Goal: Find contact information: Find contact information

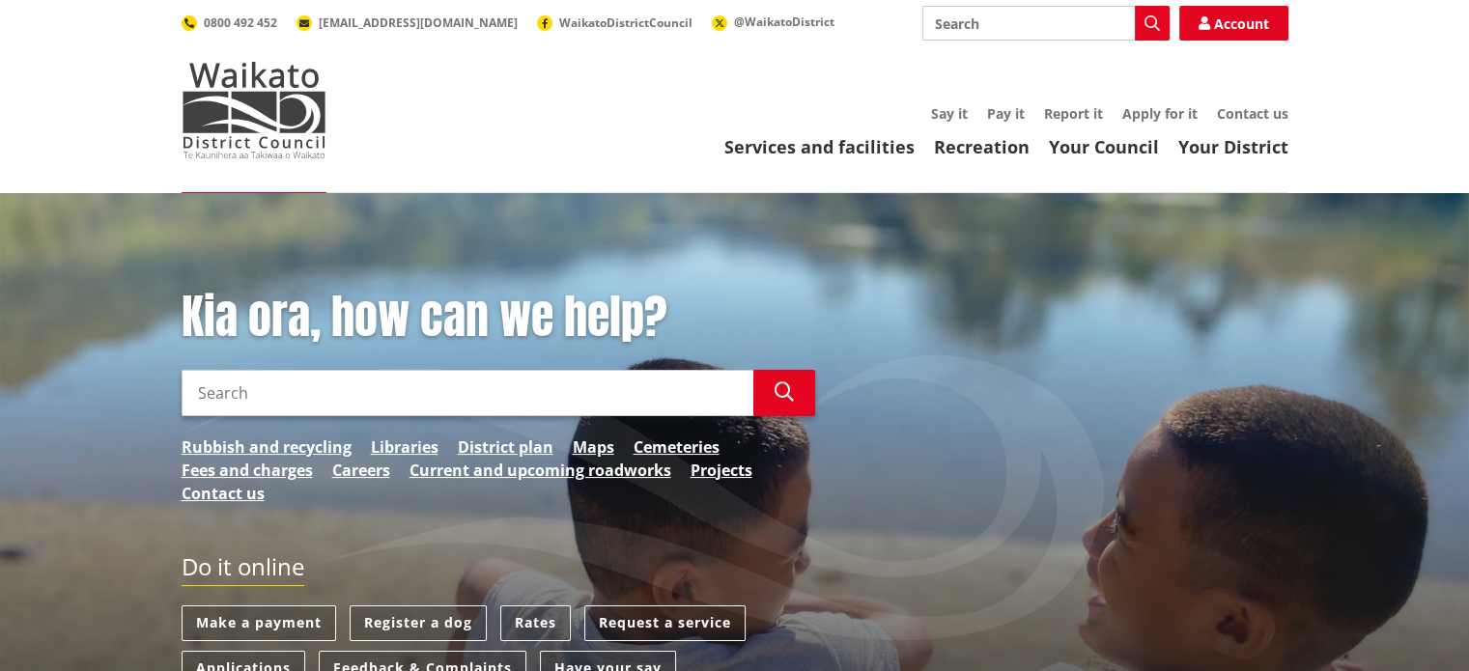
click at [262, 383] on input "Search" at bounding box center [468, 393] width 572 height 46
type input "transformation"
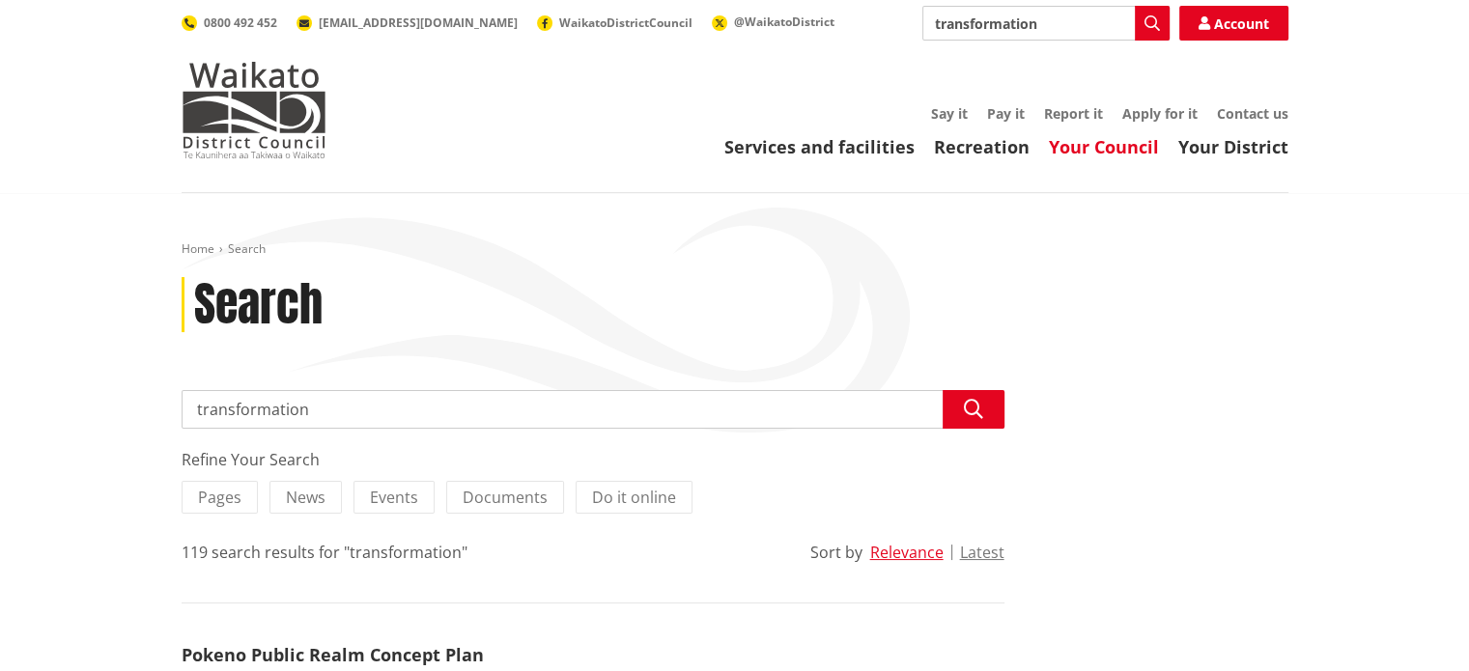
click at [1112, 147] on link "Your Council" at bounding box center [1104, 146] width 110 height 23
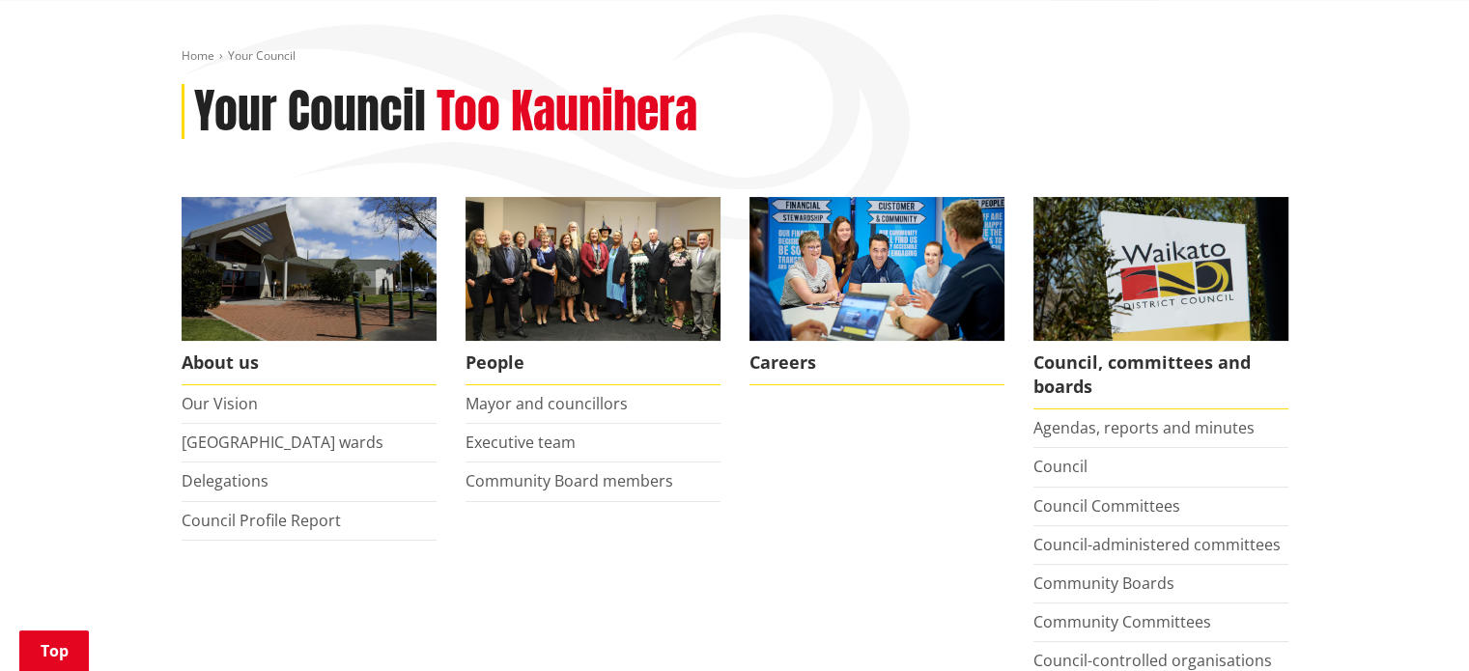
scroll to position [232, 0]
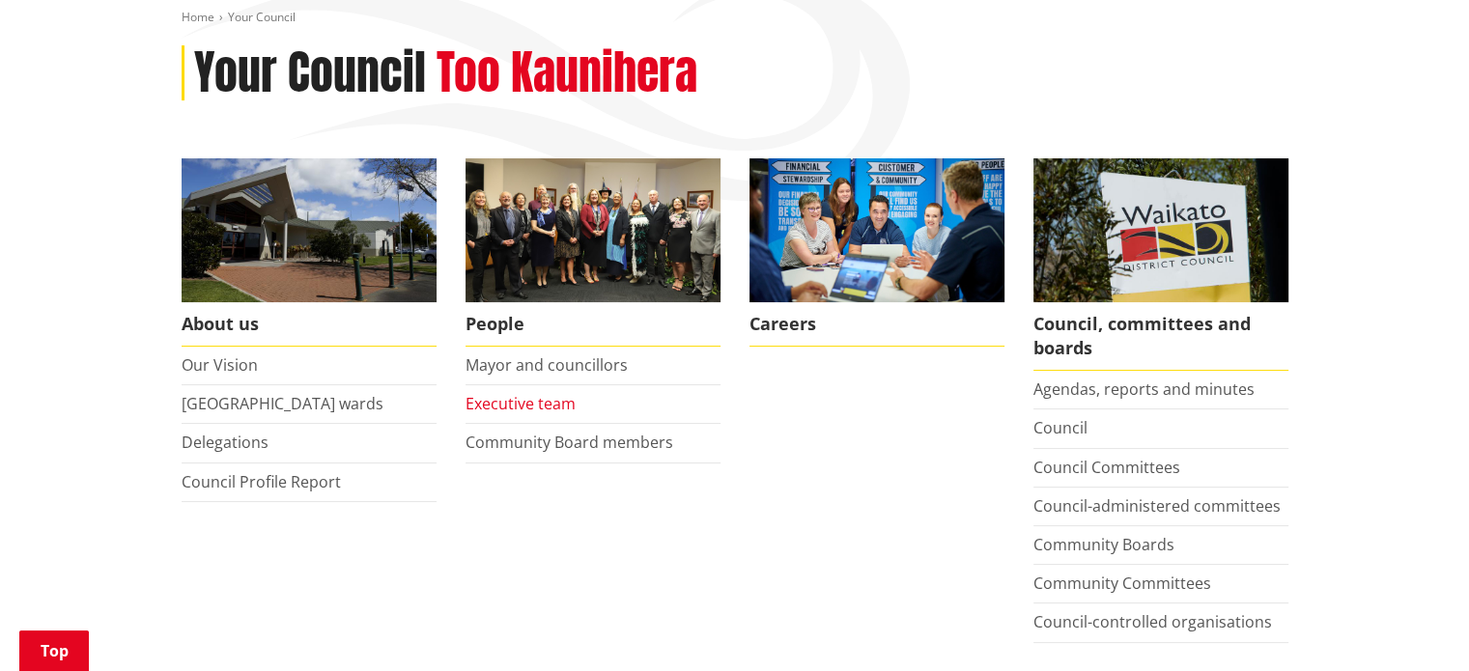
click at [549, 406] on link "Executive team" at bounding box center [521, 403] width 110 height 21
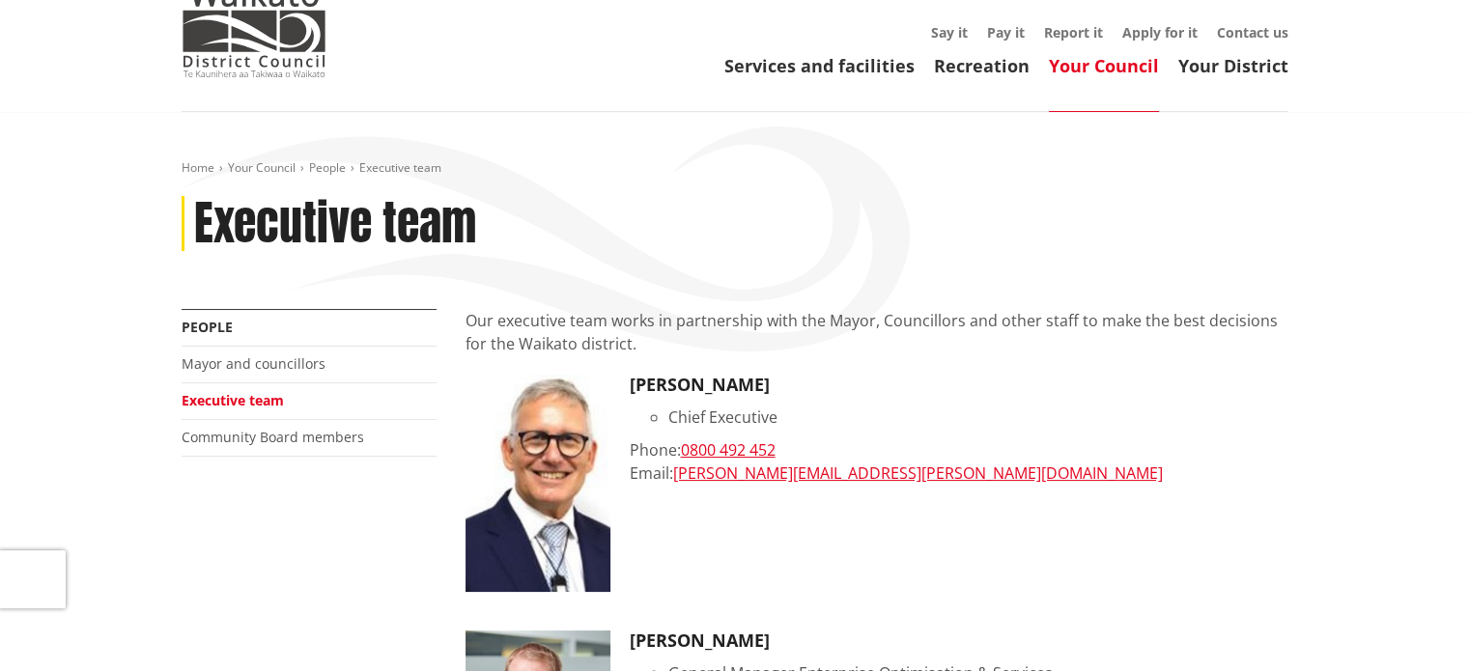
scroll to position [77, 0]
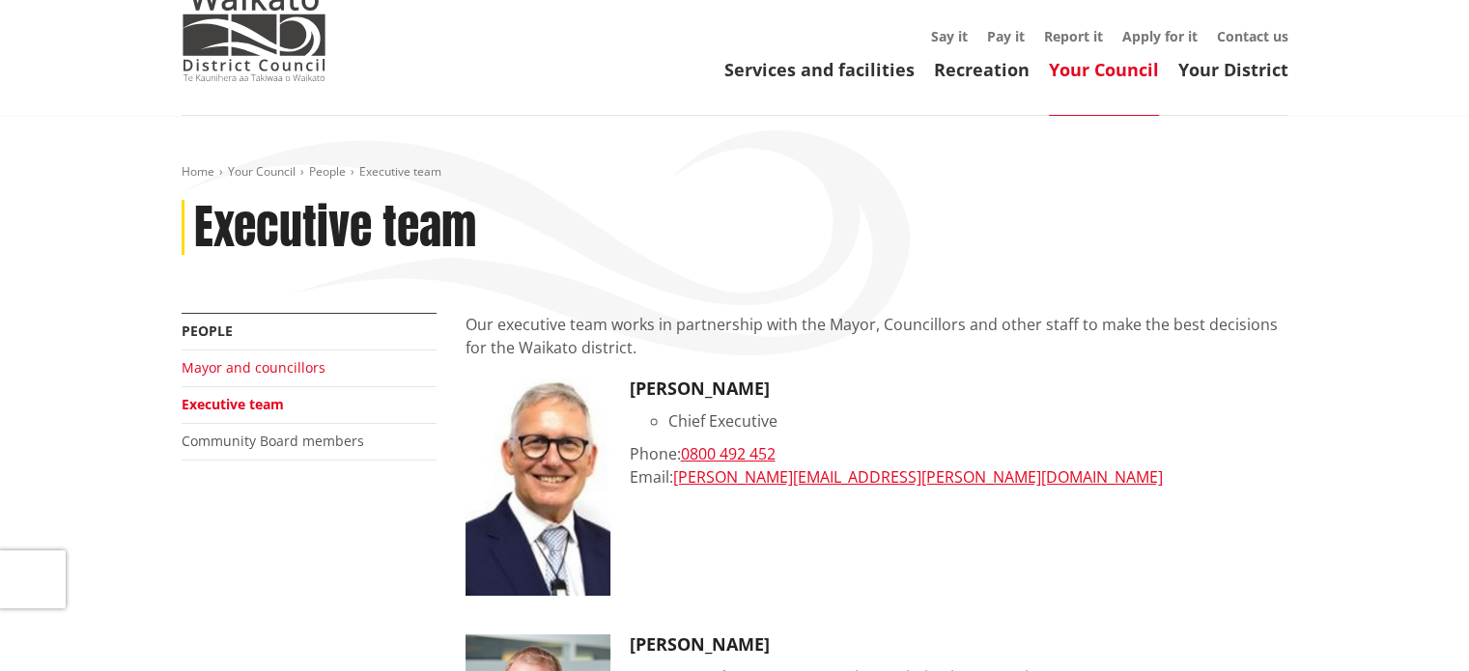
click at [305, 374] on link "Mayor and councillors" at bounding box center [254, 367] width 144 height 18
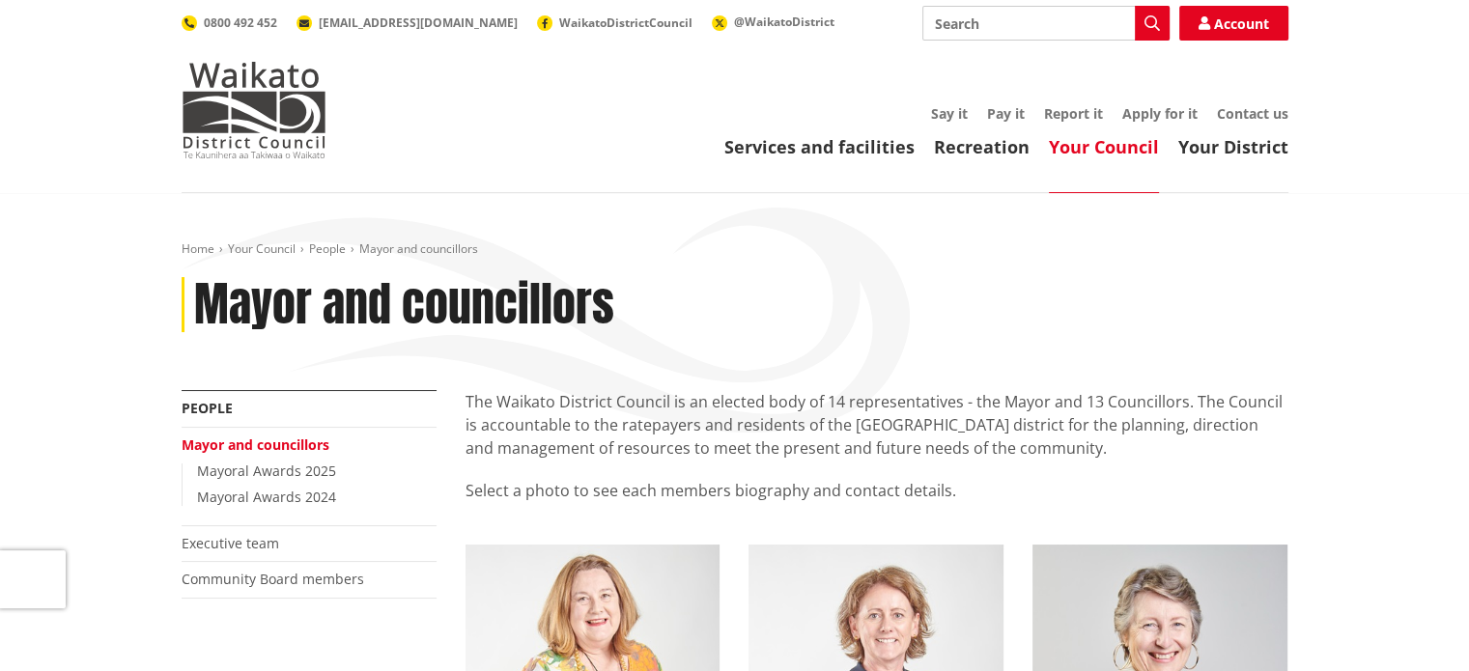
click at [568, 611] on img "button" at bounding box center [593, 672] width 255 height 255
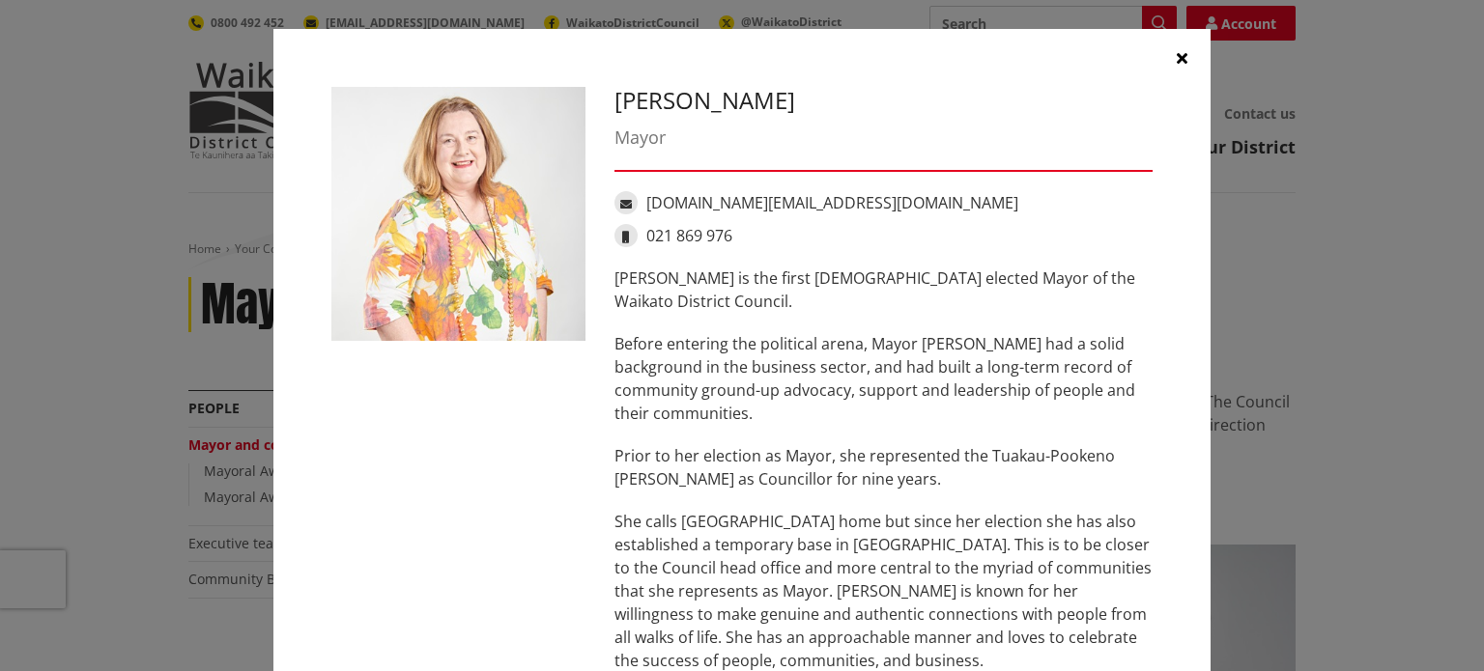
click at [959, 501] on div "Jacqui Church is the first female elected Mayor of the Waikato District Council…" at bounding box center [883, 672] width 538 height 811
click at [1182, 59] on button "button" at bounding box center [1181, 58] width 58 height 58
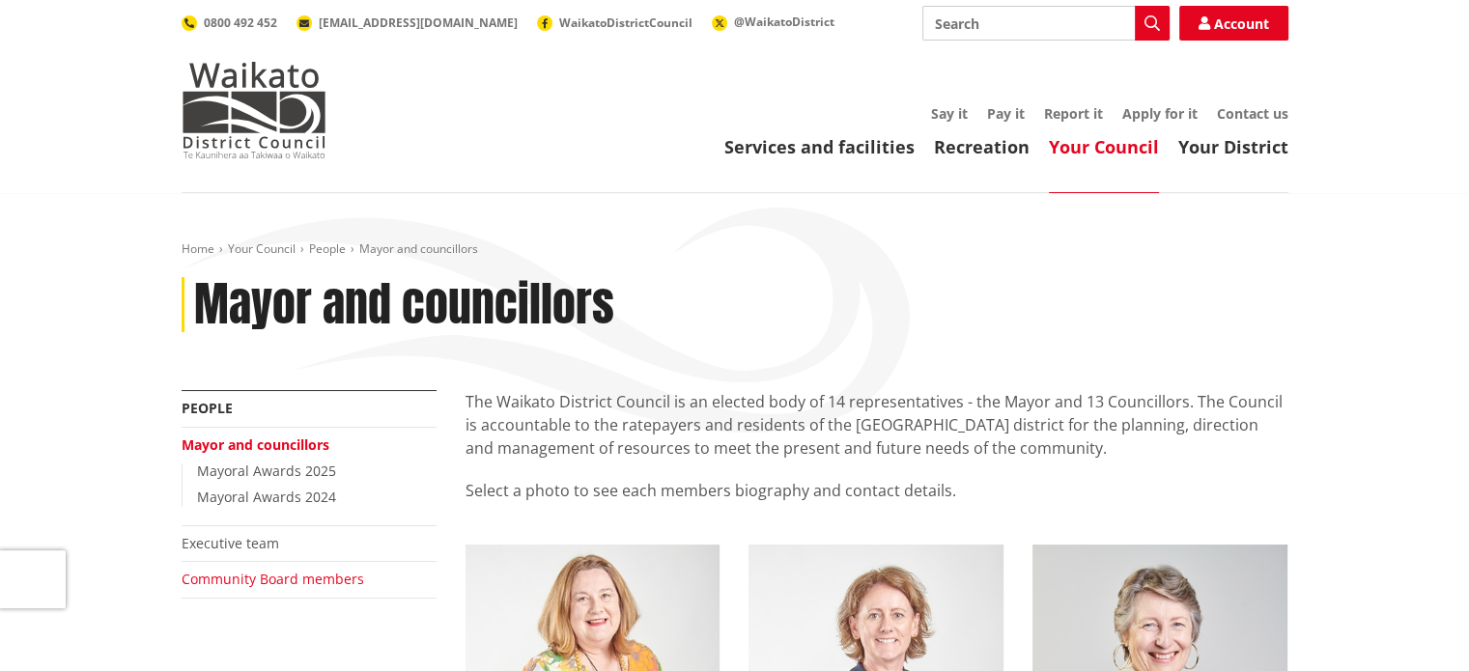
click at [260, 578] on link "Community Board members" at bounding box center [273, 579] width 183 height 18
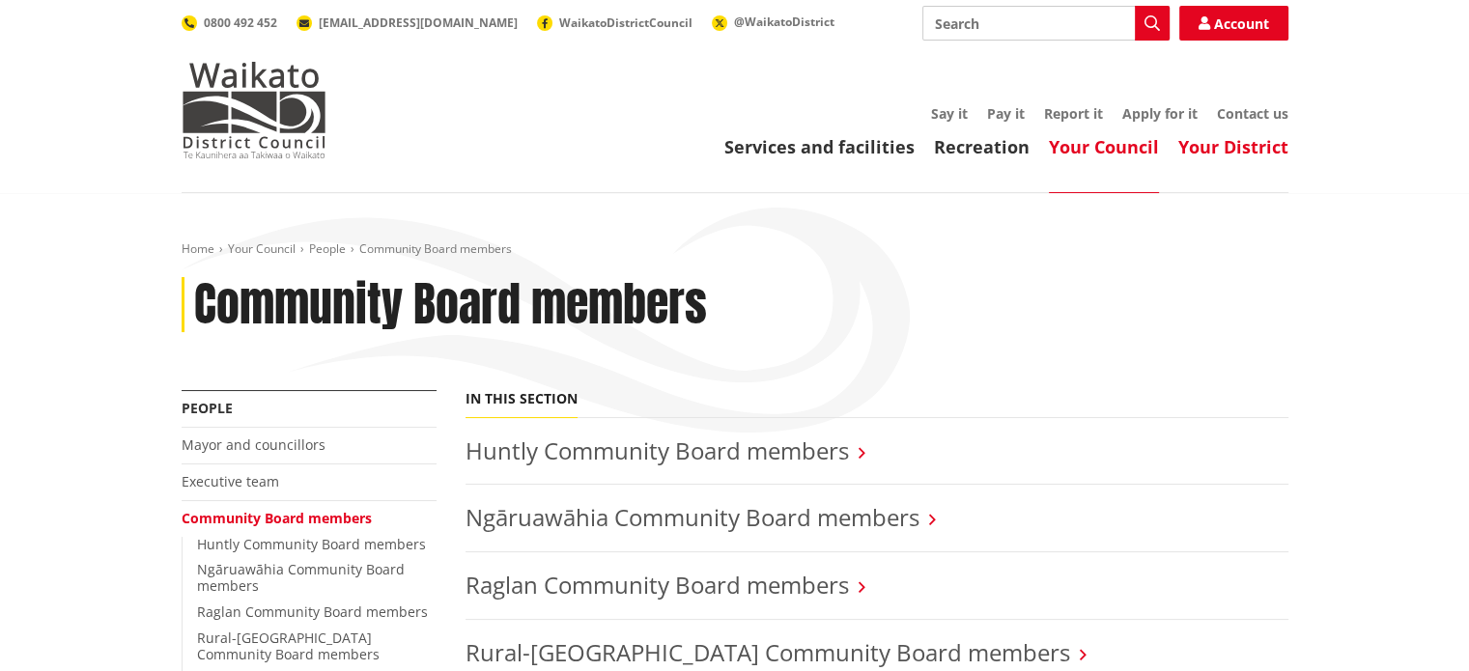
click at [1253, 152] on link "Your District" at bounding box center [1234, 146] width 110 height 23
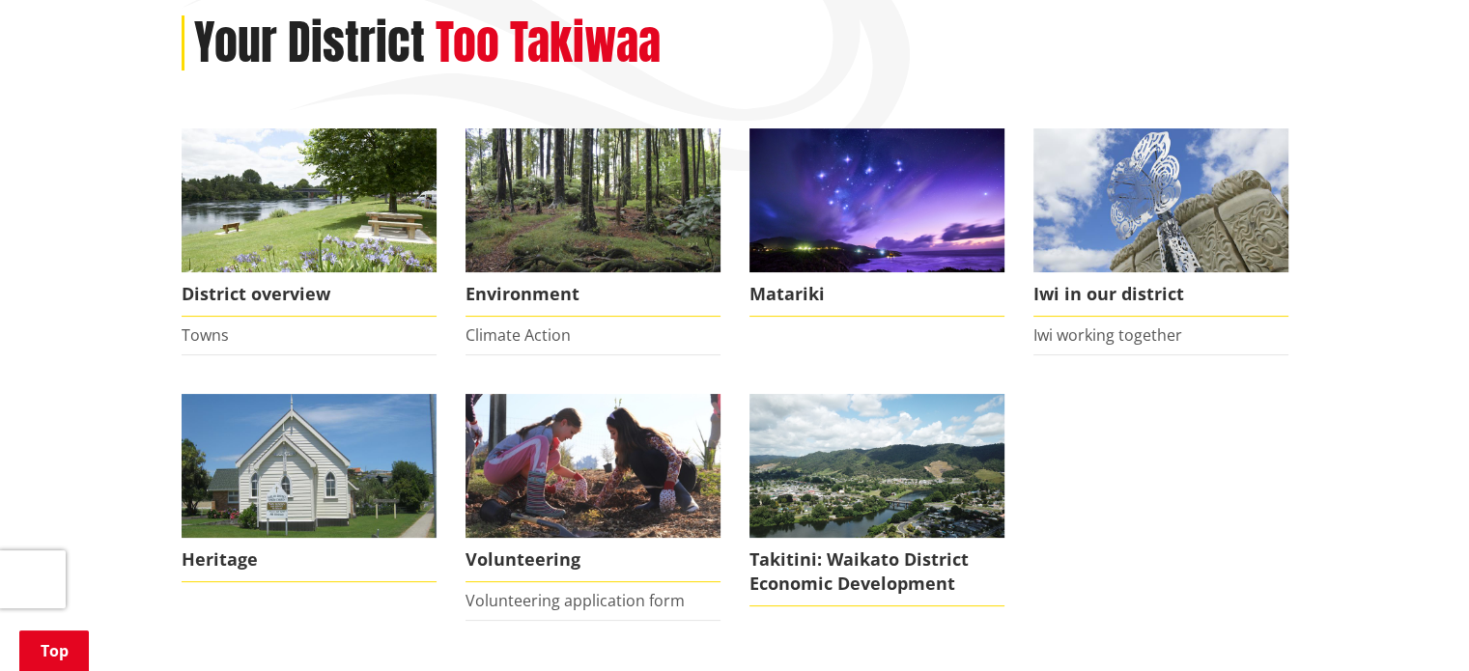
scroll to position [232, 0]
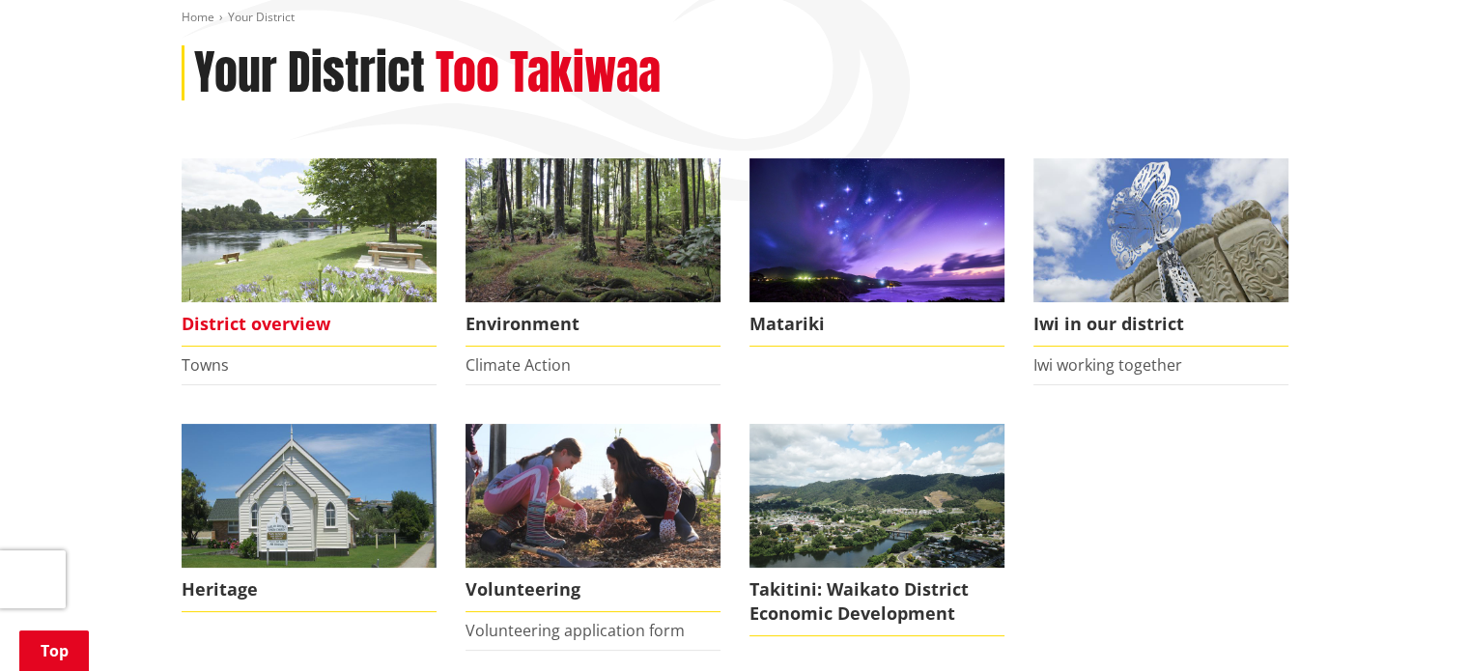
click at [299, 328] on span "District overview" at bounding box center [309, 324] width 255 height 44
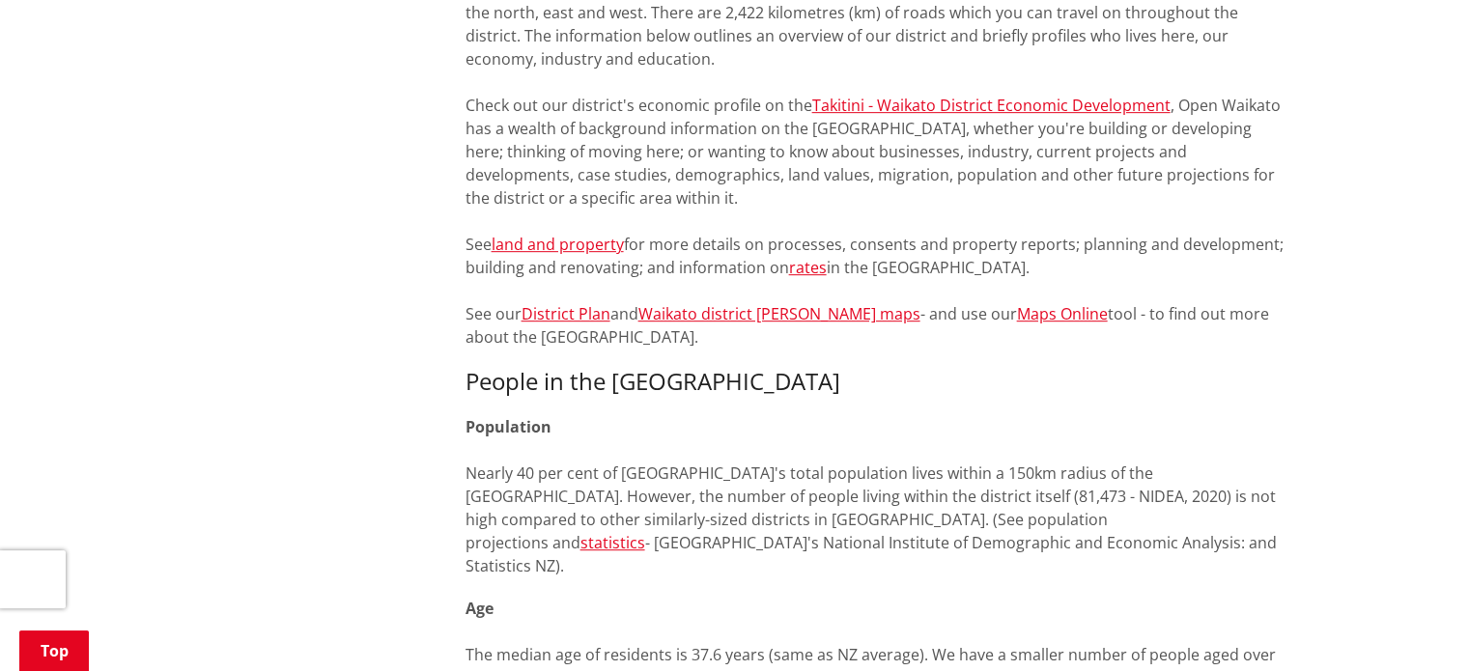
scroll to position [927, 0]
click at [1017, 321] on link "Maps Online" at bounding box center [1062, 312] width 91 height 21
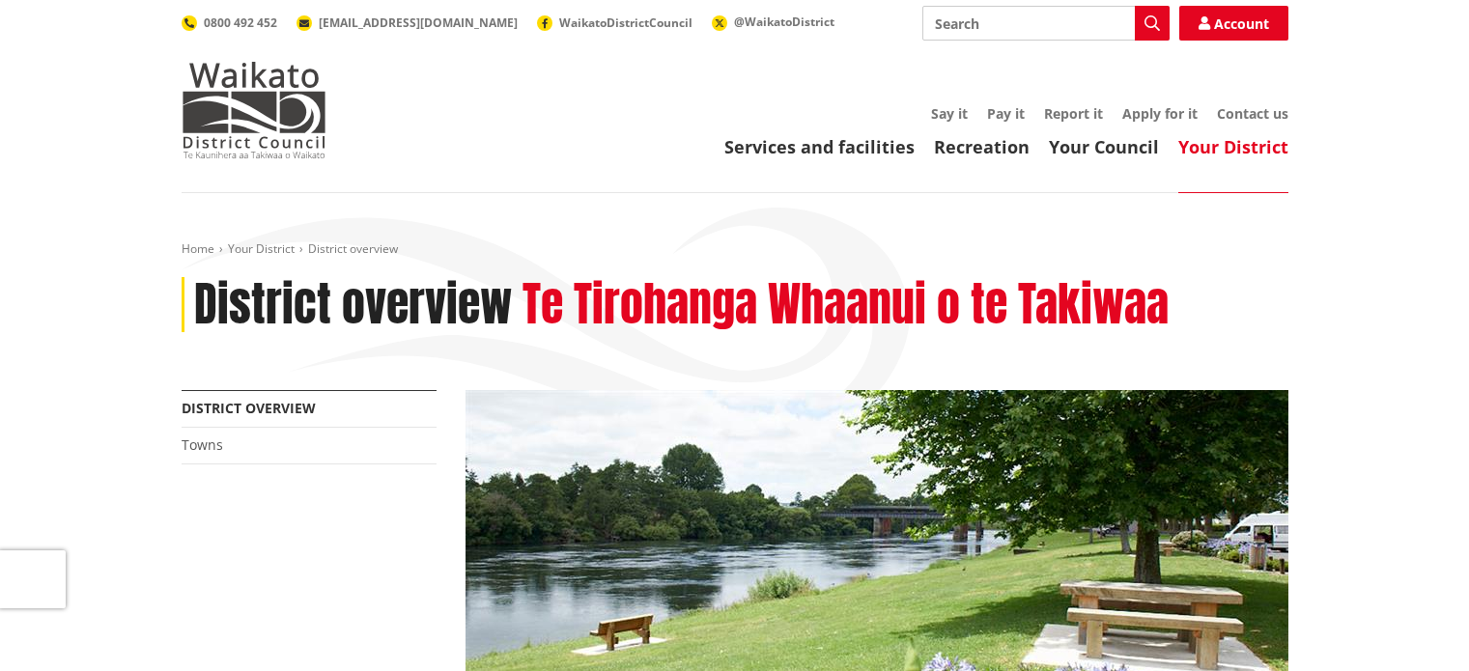
scroll to position [926, 0]
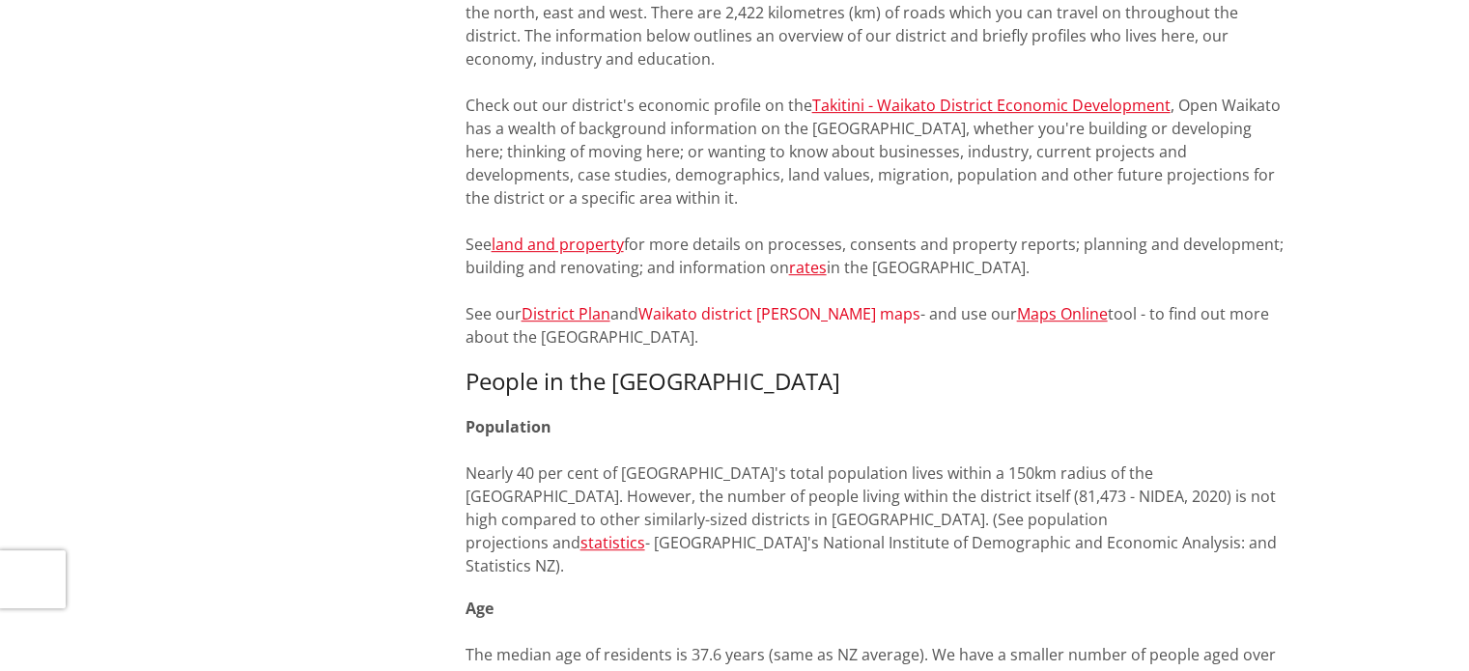
click at [725, 314] on link "Waikato district [PERSON_NAME] maps" at bounding box center [780, 313] width 282 height 21
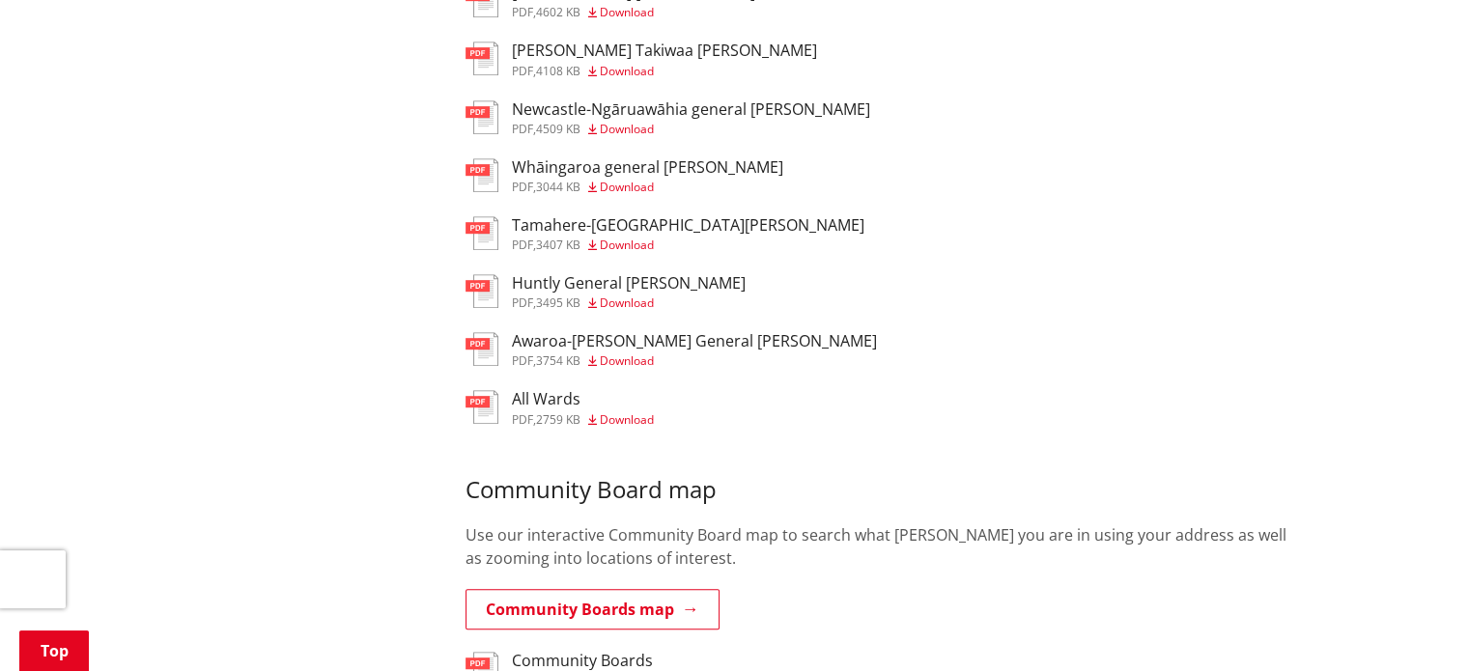
scroll to position [1121, 0]
click at [554, 392] on h3 "All Wards" at bounding box center [583, 401] width 142 height 18
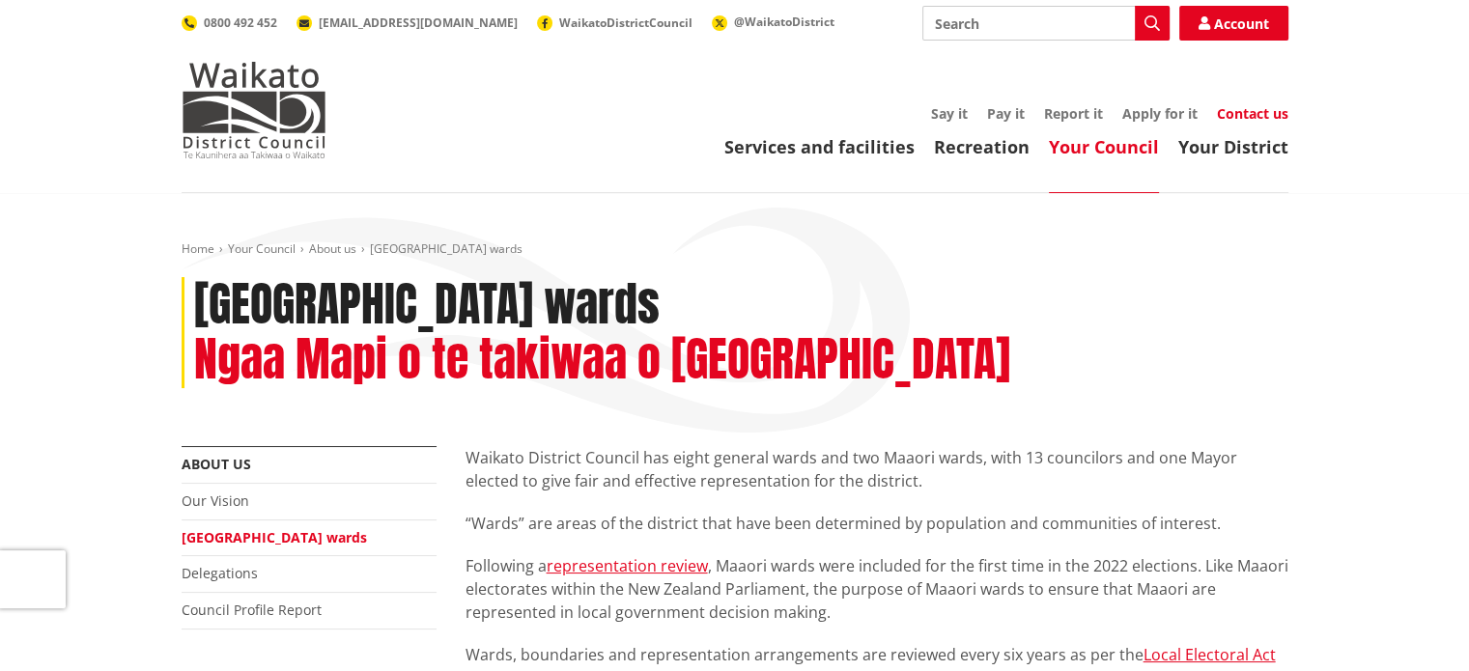
click at [1259, 115] on link "Contact us" at bounding box center [1252, 113] width 71 height 18
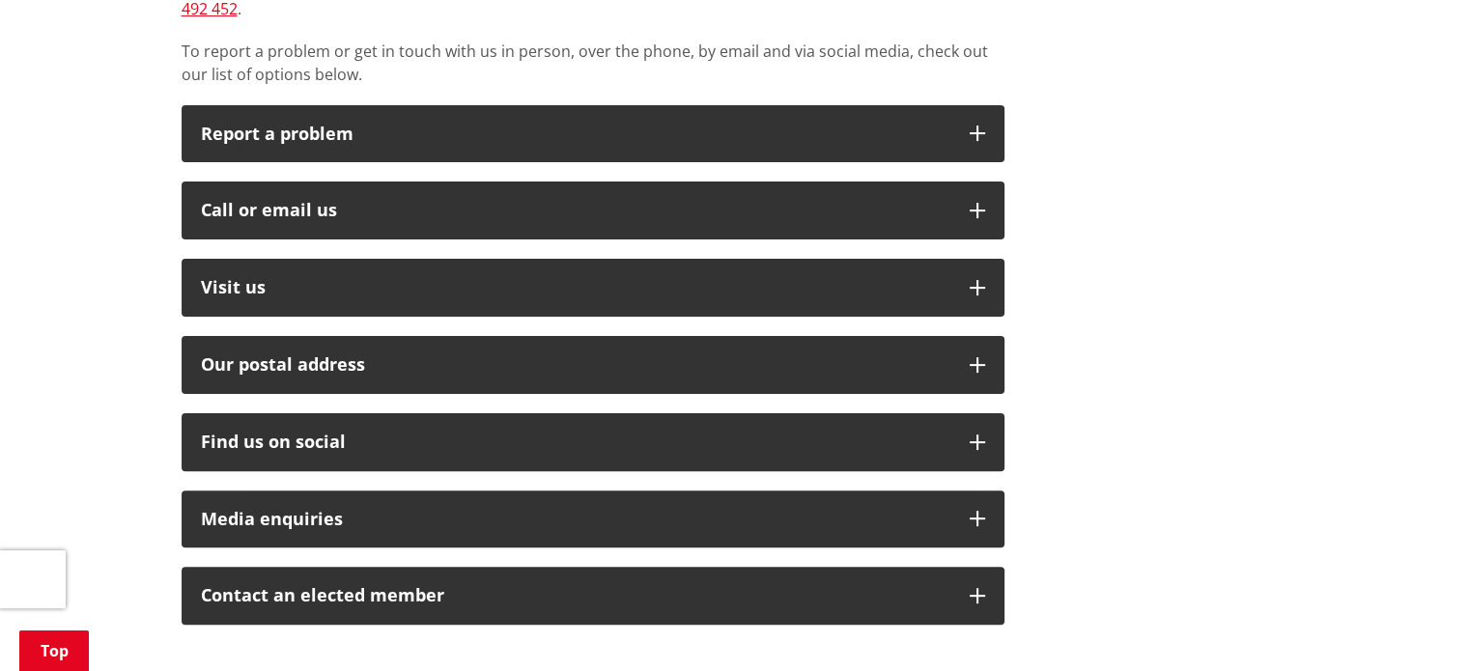
scroll to position [502, 0]
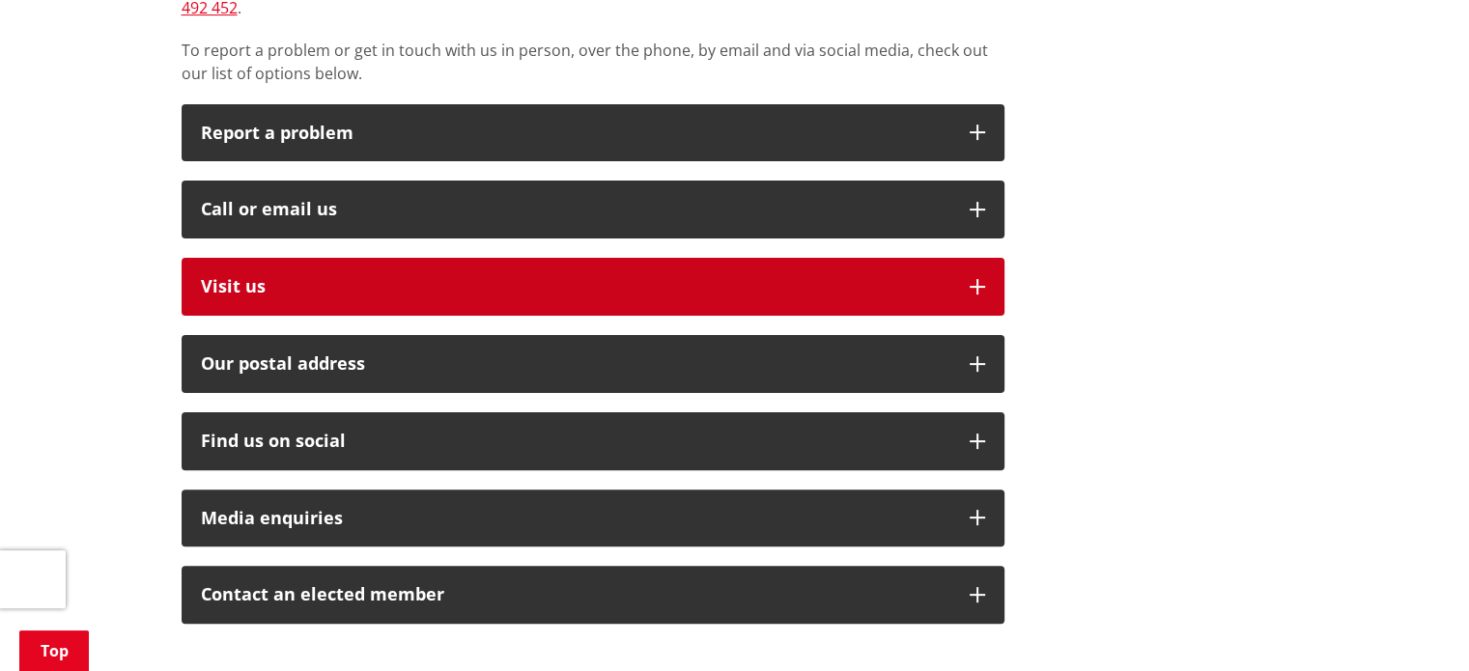
click at [980, 279] on icon "button" at bounding box center [977, 286] width 15 height 15
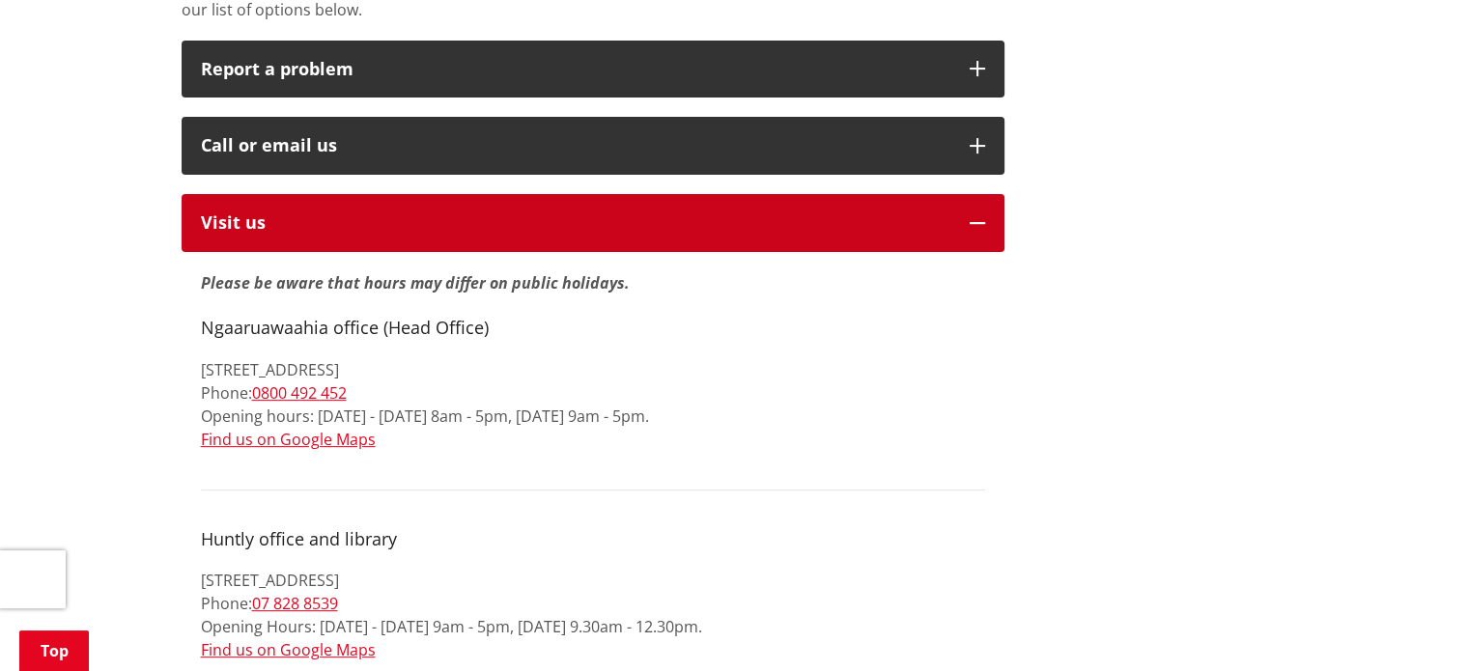
scroll to position [541, 0]
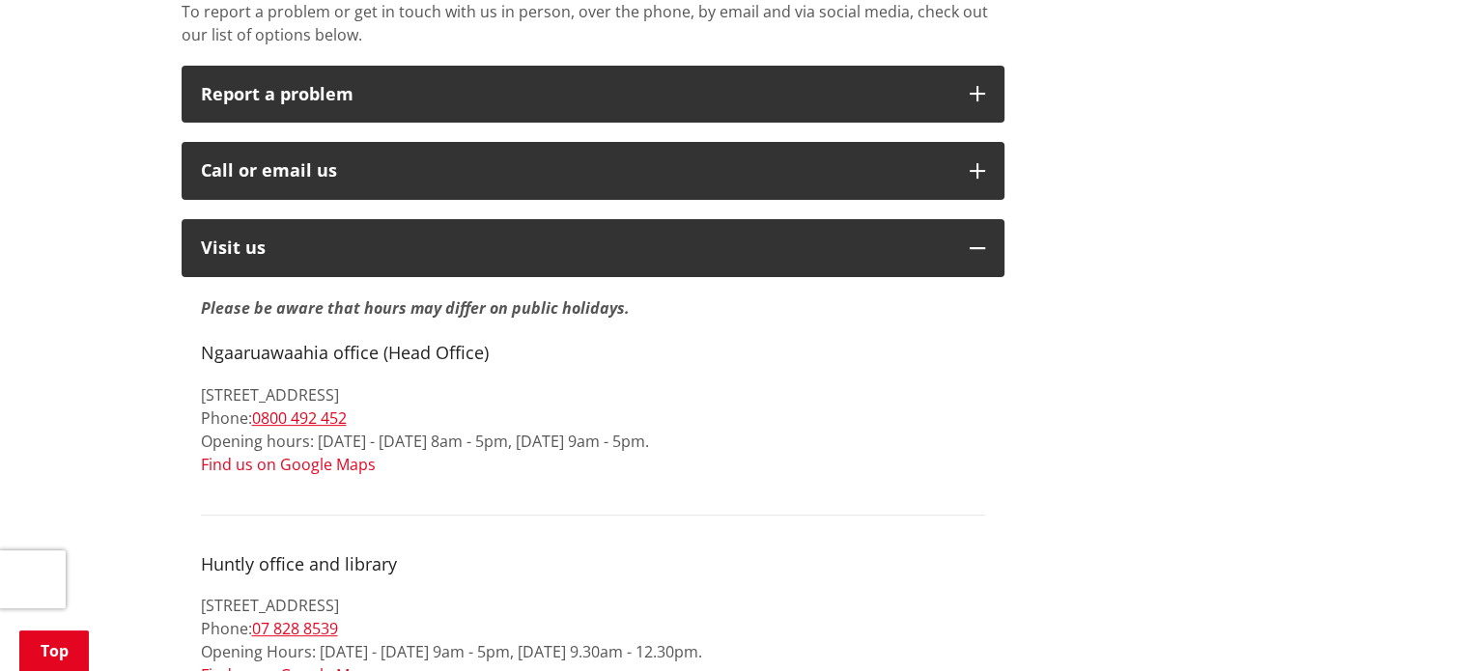
click at [280, 454] on link "Find us on Google Maps" at bounding box center [288, 464] width 175 height 21
